Goal: Task Accomplishment & Management: Manage account settings

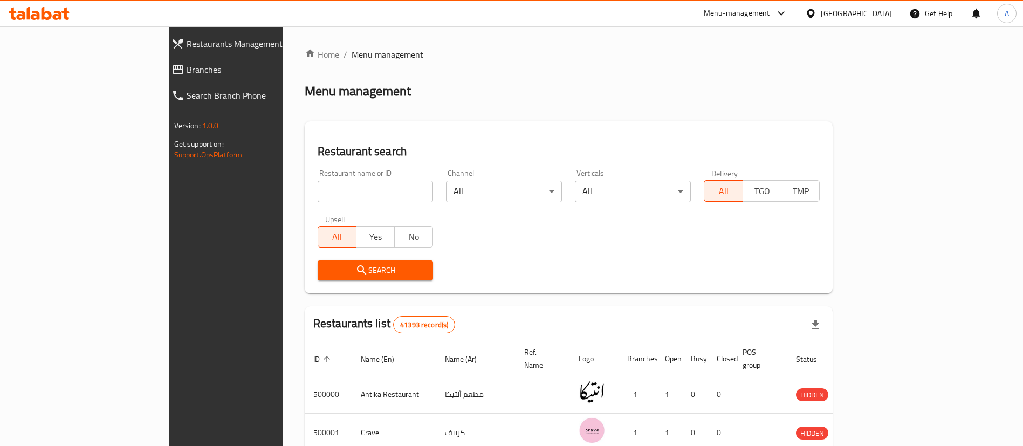
click at [187, 65] on span "Branches" at bounding box center [259, 69] width 144 height 13
click at [197, 70] on span "Branches" at bounding box center [264, 69] width 134 height 13
click at [187, 64] on span "Branches" at bounding box center [259, 69] width 144 height 13
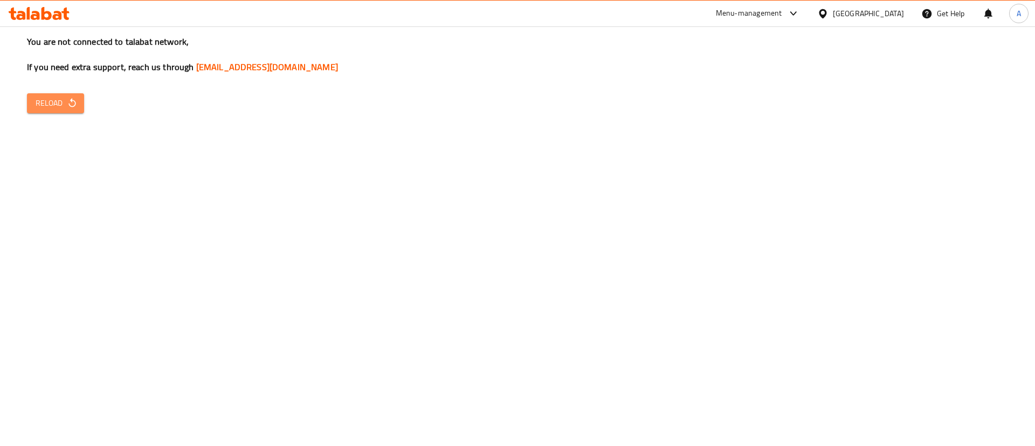
click at [46, 107] on span "Reload" at bounding box center [56, 103] width 40 height 13
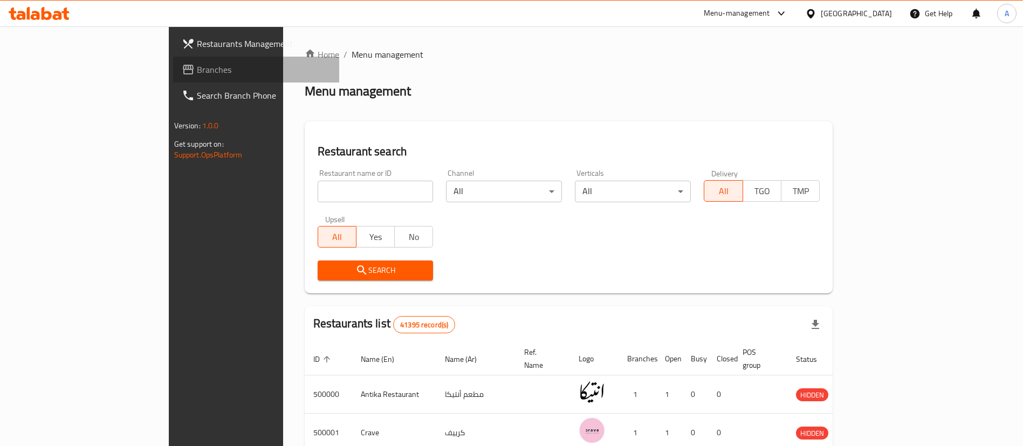
click at [197, 70] on span "Branches" at bounding box center [264, 69] width 134 height 13
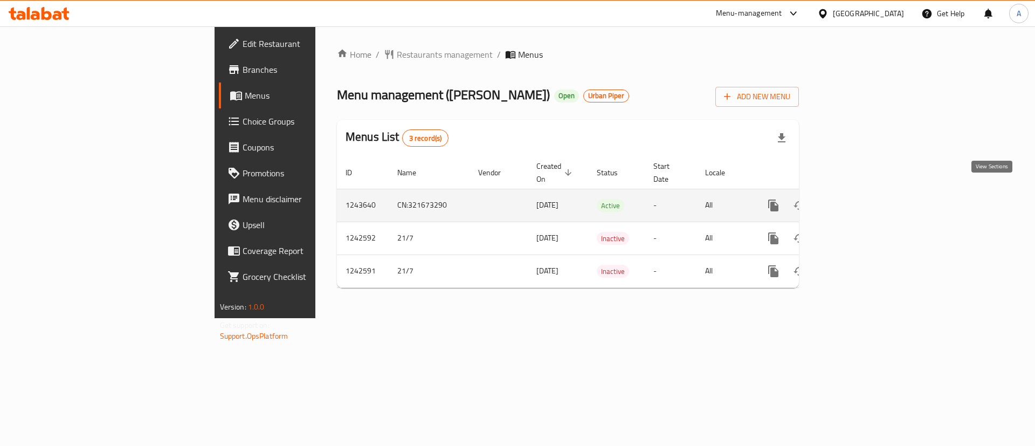
click at [858, 199] on icon "enhanced table" at bounding box center [851, 205] width 13 height 13
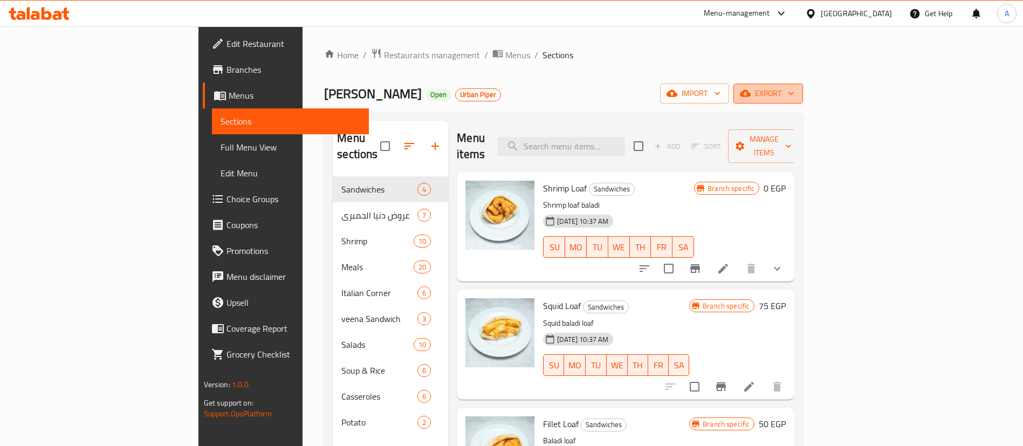
click at [794, 94] on span "export" at bounding box center [768, 93] width 52 height 13
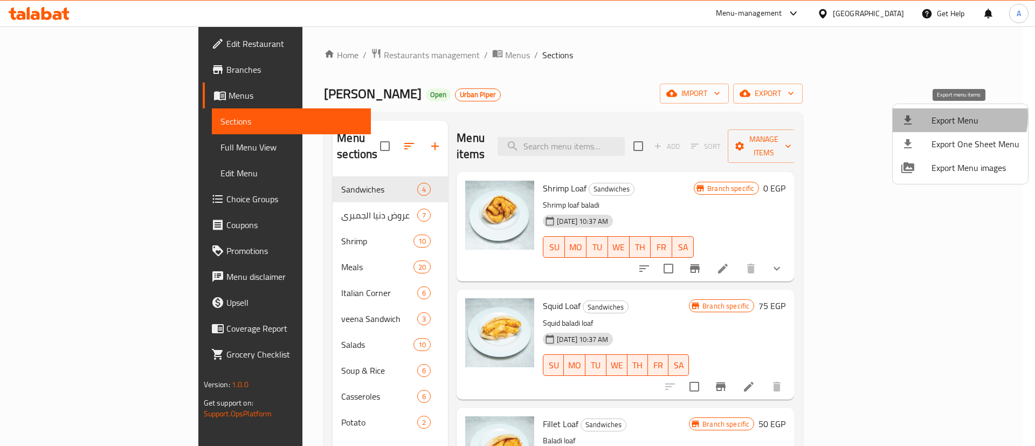
click at [944, 116] on span "Export Menu" at bounding box center [976, 120] width 88 height 13
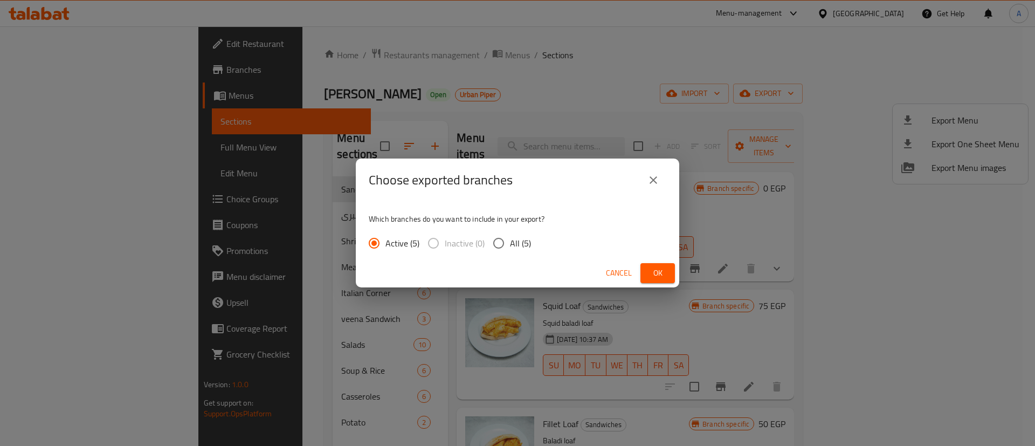
click at [501, 243] on input "All (5)" at bounding box center [498, 243] width 23 height 23
radio input "true"
click at [657, 271] on span "Ok" at bounding box center [657, 272] width 17 height 13
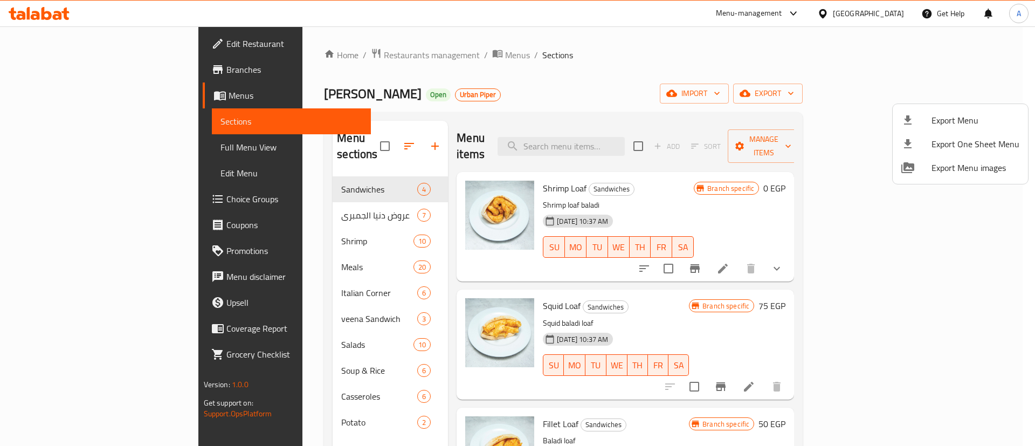
click at [99, 66] on div at bounding box center [517, 223] width 1035 height 446
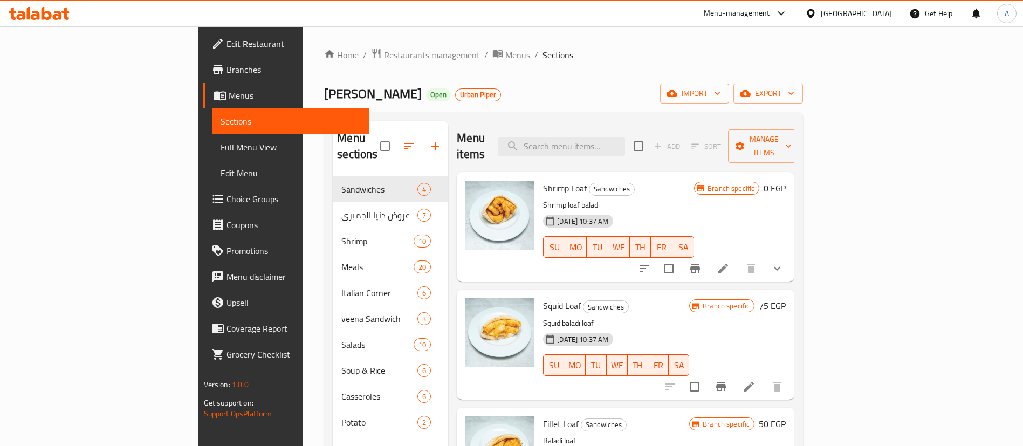
click at [226, 42] on span "Edit Restaurant" at bounding box center [293, 43] width 134 height 13
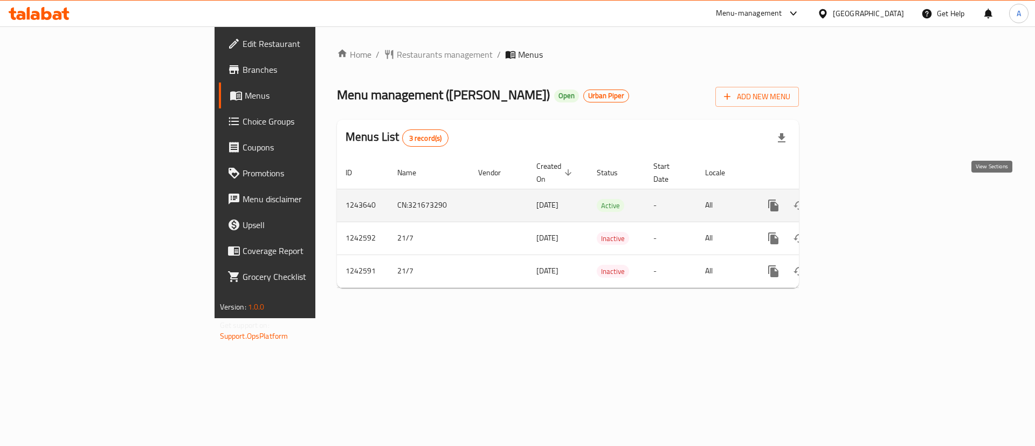
click at [858, 199] on icon "enhanced table" at bounding box center [851, 205] width 13 height 13
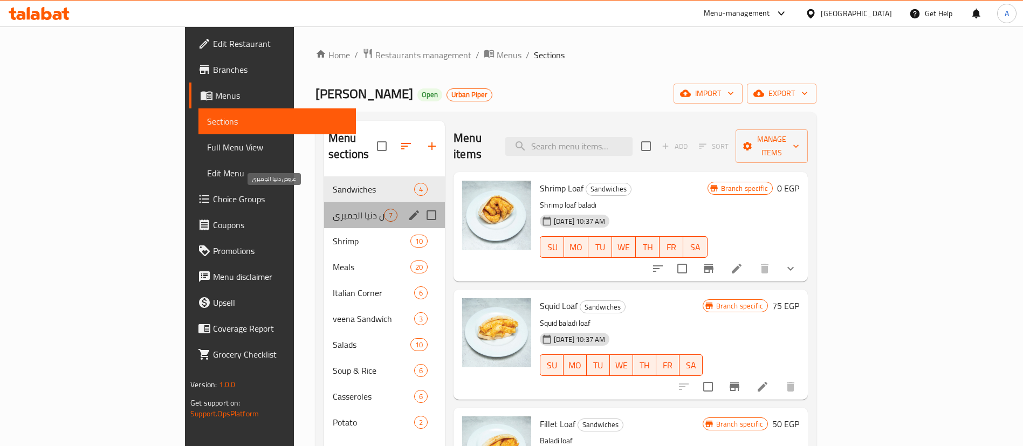
click at [333, 209] on span "عروض دنيا الجمبرى" at bounding box center [358, 215] width 51 height 13
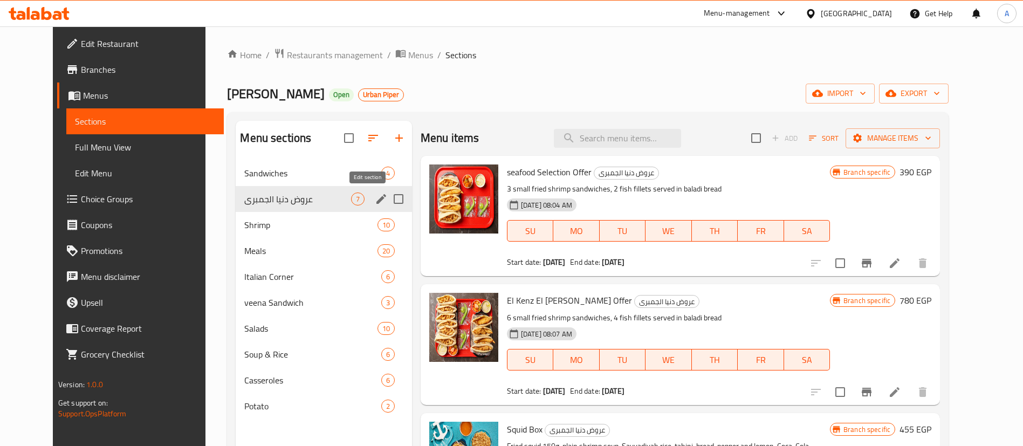
click at [375, 197] on icon "edit" at bounding box center [381, 198] width 13 height 13
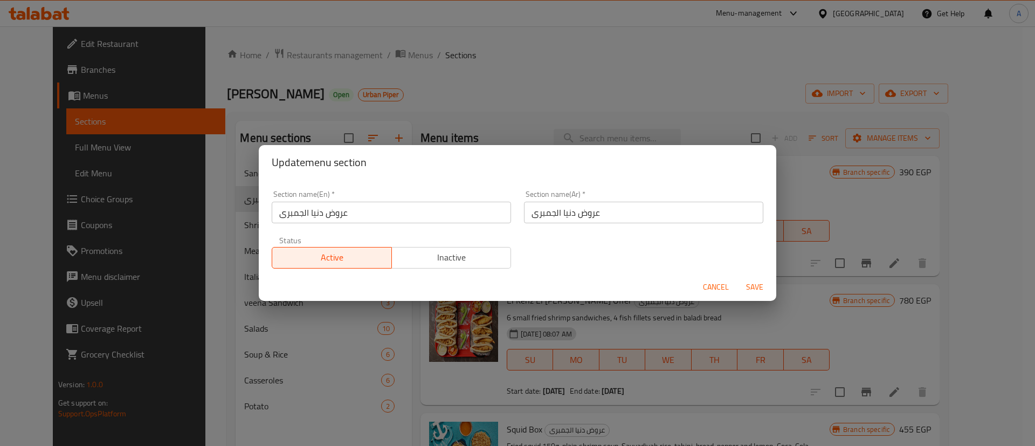
click at [355, 215] on input "عروض دنيا الجمبرى" at bounding box center [391, 213] width 239 height 22
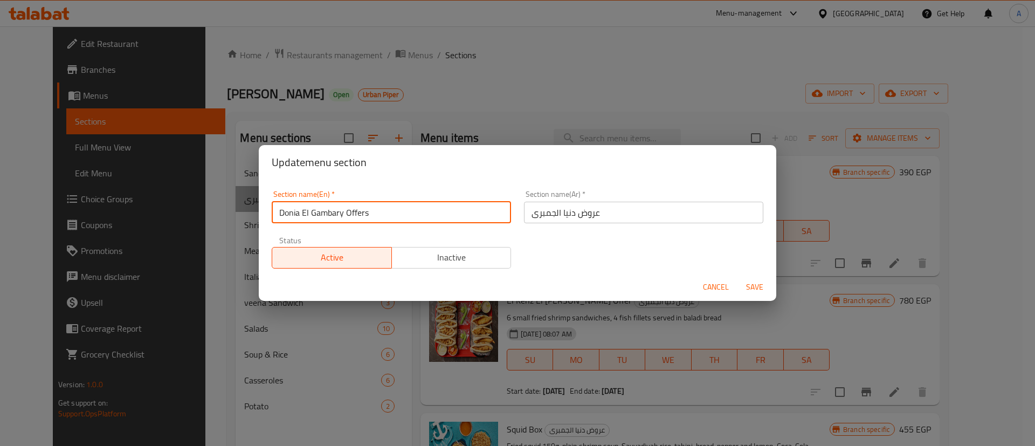
click at [361, 208] on input "Donia El Gambary Offers" at bounding box center [391, 213] width 239 height 22
type input "Donia El Gambary Offers"
click at [753, 286] on span "Save" at bounding box center [755, 286] width 26 height 13
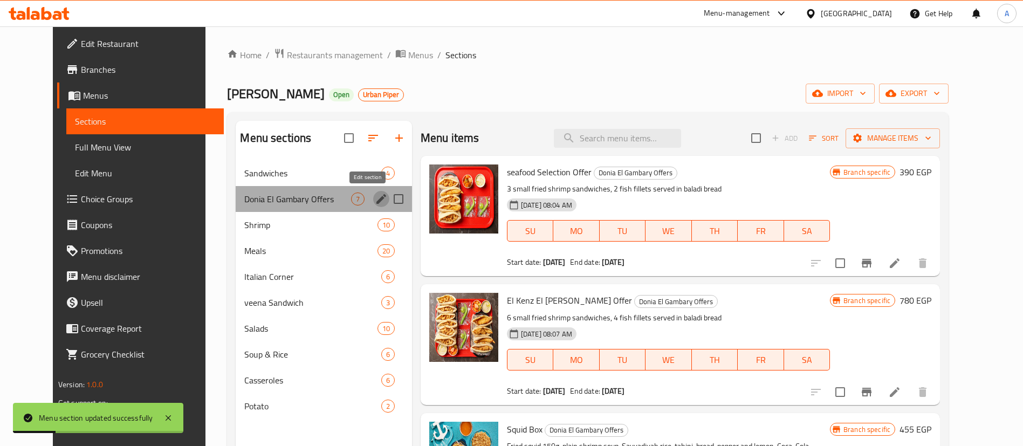
click at [376, 200] on icon "edit" at bounding box center [381, 199] width 10 height 10
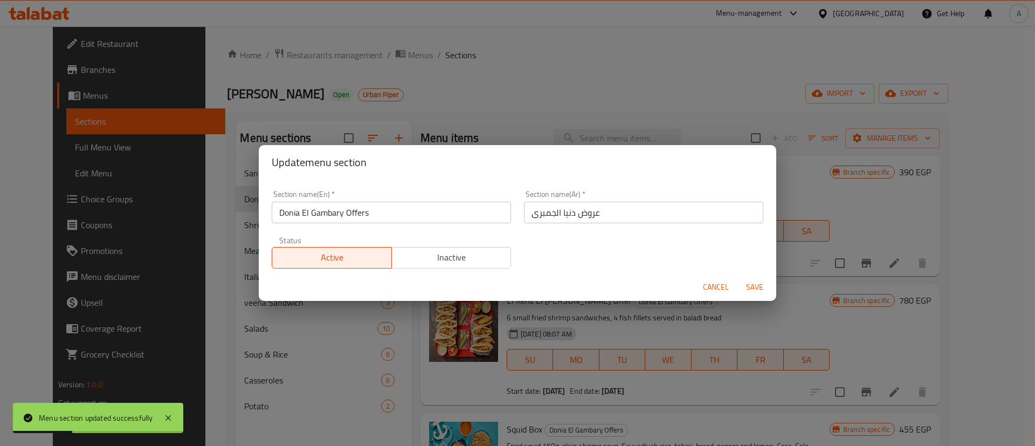
click at [545, 216] on input "عروض دنيا الجمبرى" at bounding box center [643, 213] width 239 height 22
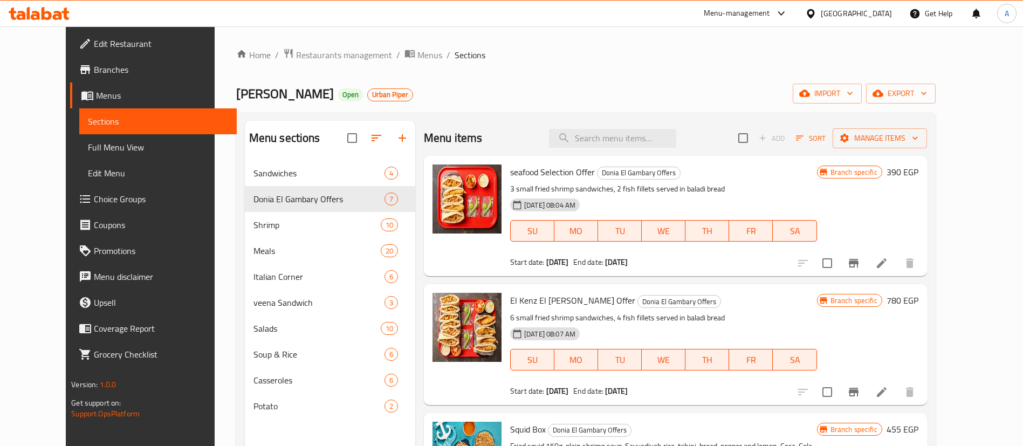
click at [518, 169] on span "seafood Selection Offer" at bounding box center [552, 172] width 85 height 16
click at [888, 261] on icon at bounding box center [881, 263] width 13 height 13
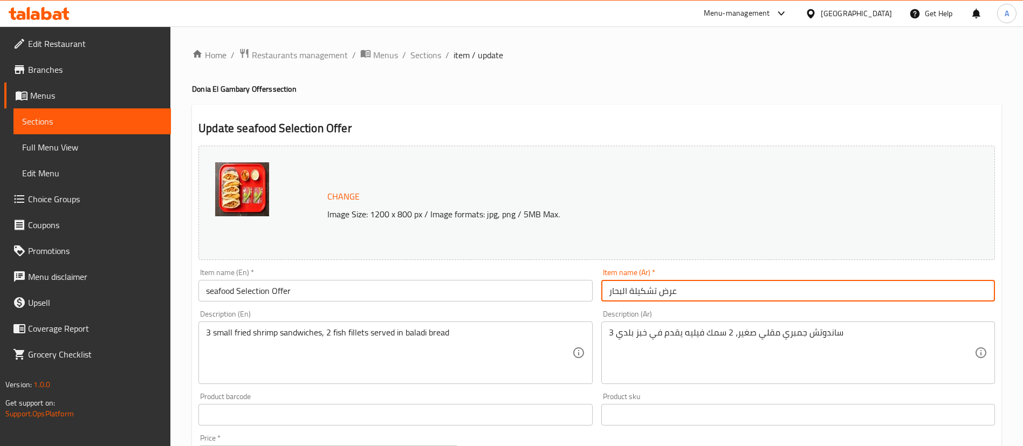
click at [644, 294] on input "عرض تشكيلة البحار" at bounding box center [798, 291] width 394 height 22
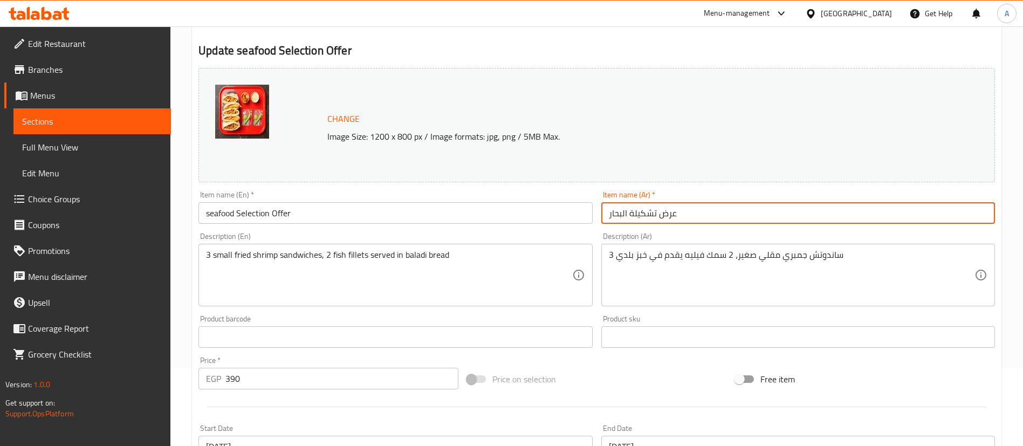
scroll to position [78, 0]
click at [102, 115] on span "Sections" at bounding box center [92, 121] width 140 height 13
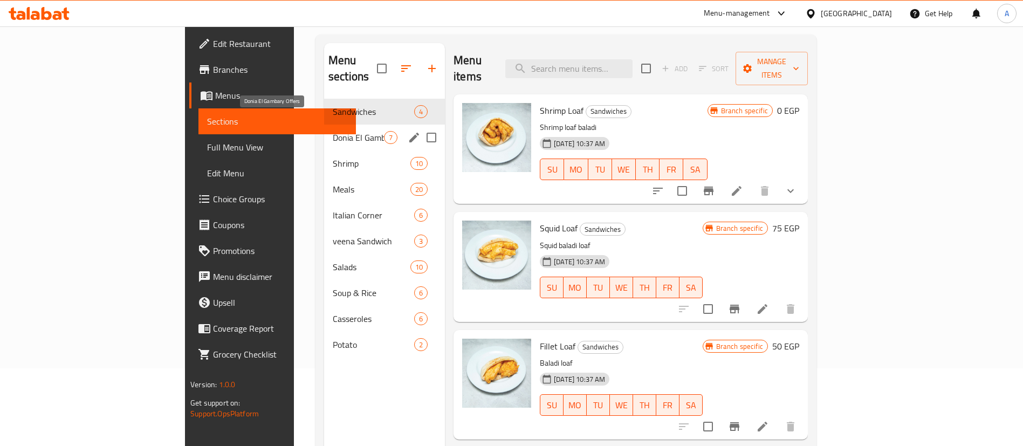
click at [333, 131] on span "Donia El Gambary Offers" at bounding box center [358, 137] width 51 height 13
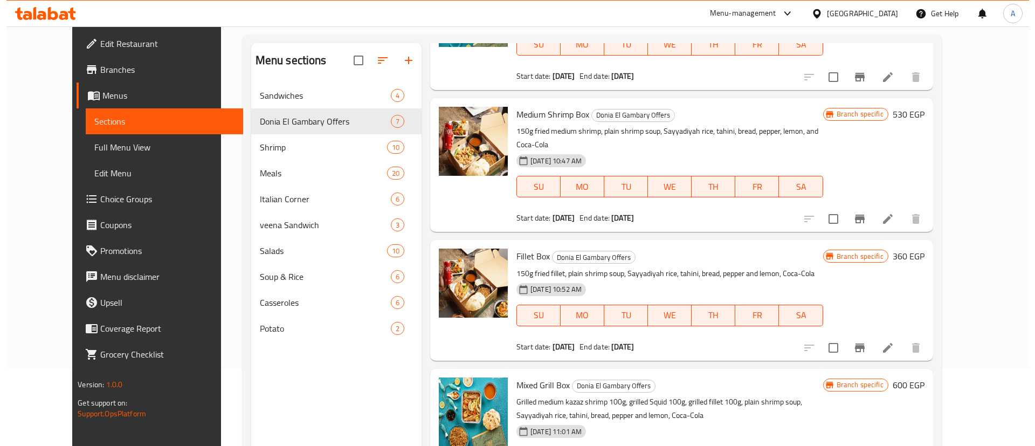
scroll to position [151, 0]
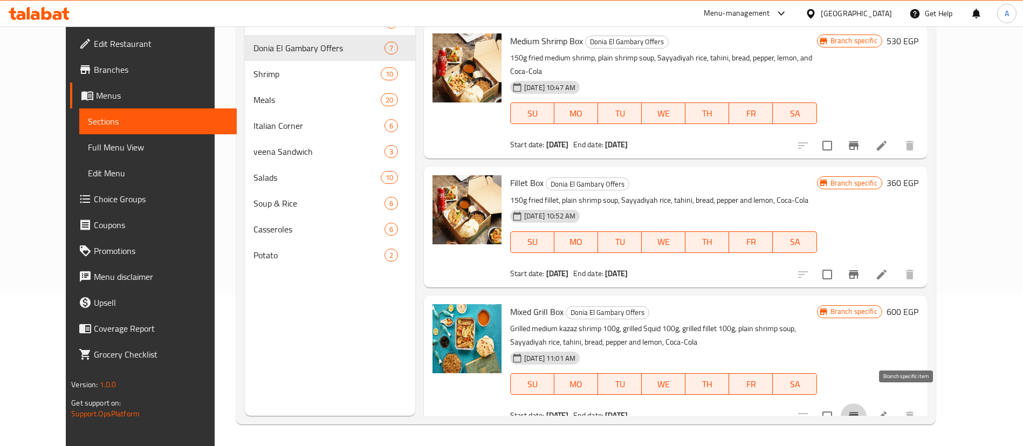
click at [858, 412] on icon "Branch-specific-item" at bounding box center [854, 416] width 10 height 9
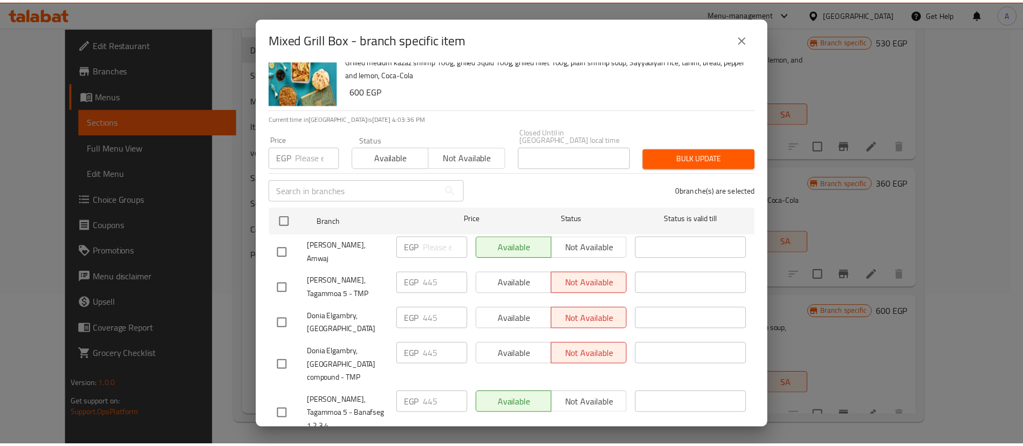
scroll to position [52, 0]
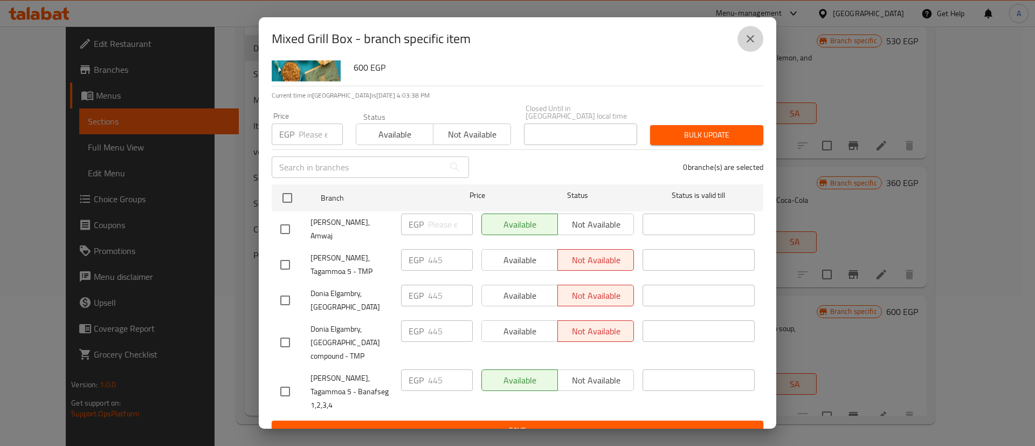
click at [753, 40] on icon "close" at bounding box center [750, 38] width 13 height 13
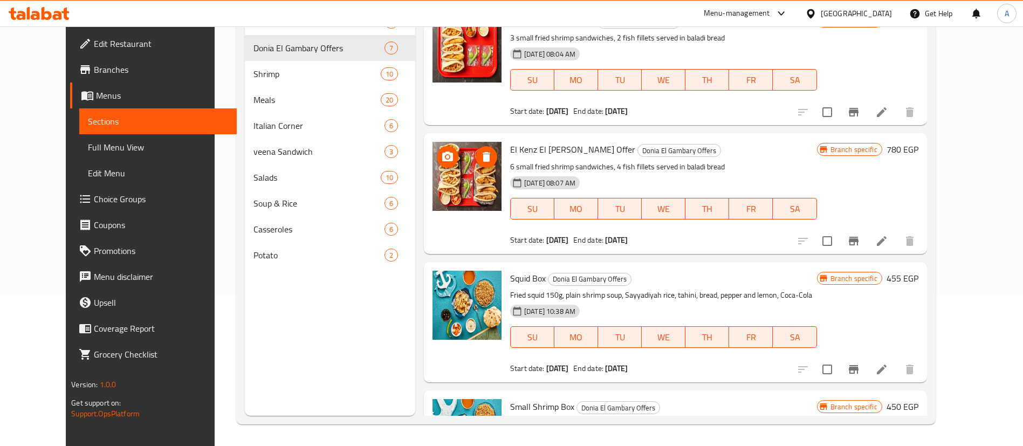
scroll to position [0, 0]
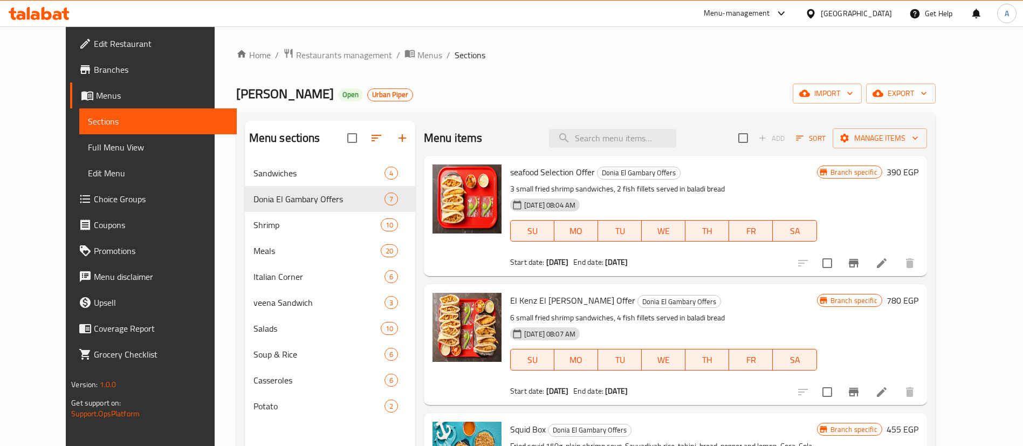
click at [770, 12] on div "Menu-management" at bounding box center [737, 13] width 66 height 13
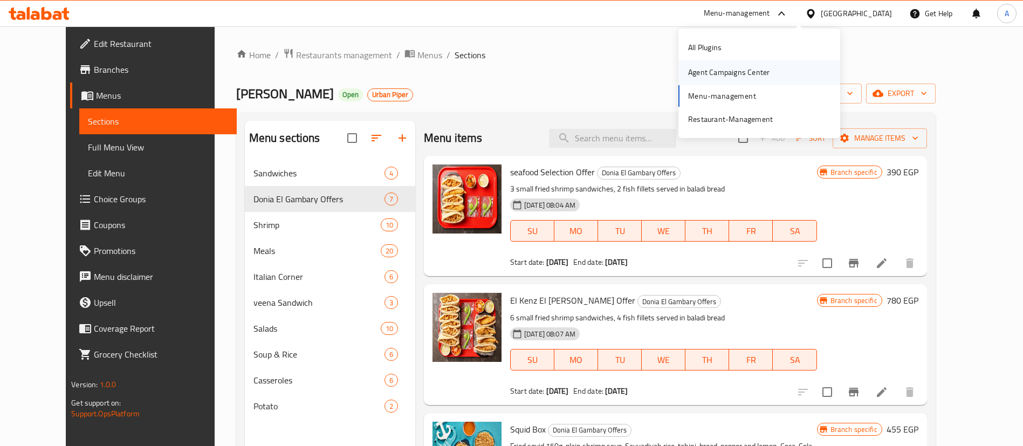
click at [716, 71] on div "Agent Campaigns Center" at bounding box center [728, 72] width 81 height 12
